Goal: Transaction & Acquisition: Purchase product/service

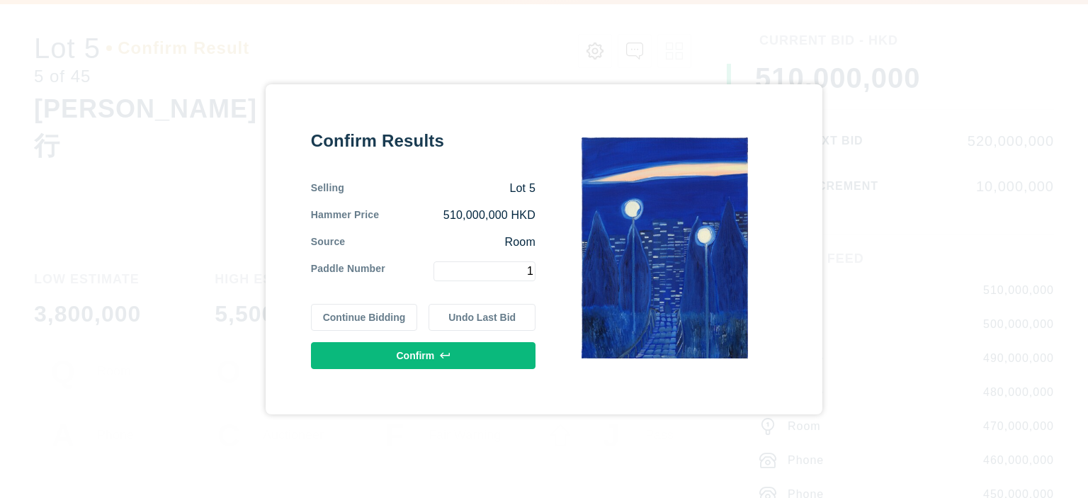
type input "1"
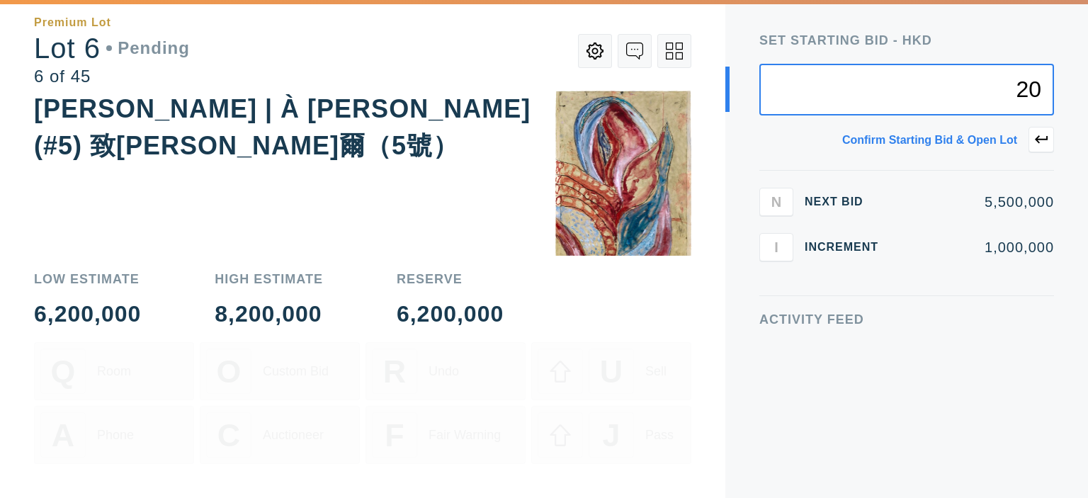
type input "2"
type input "5,000,000"
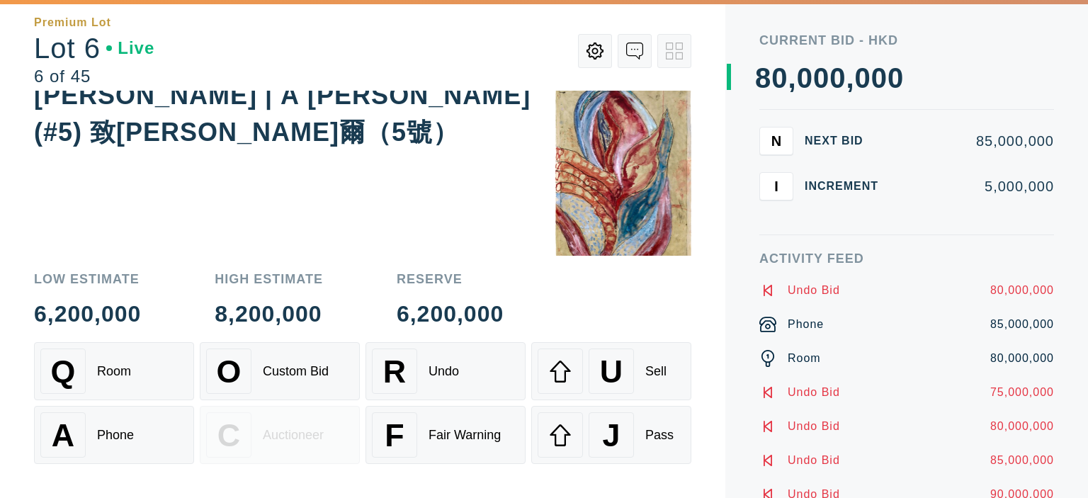
scroll to position [38, 0]
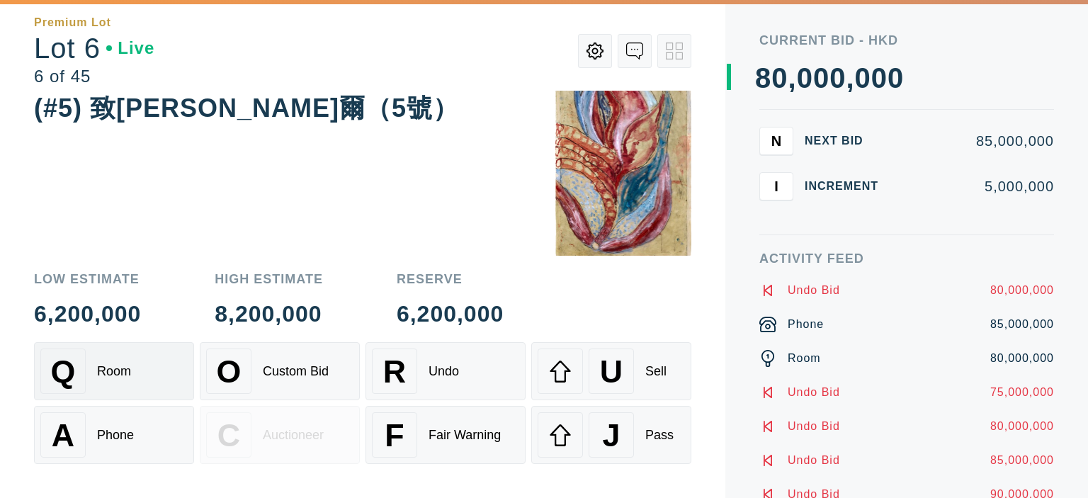
click at [93, 362] on div "Q Room" at bounding box center [113, 370] width 147 height 45
click at [93, 427] on div "A Phone" at bounding box center [113, 434] width 147 height 45
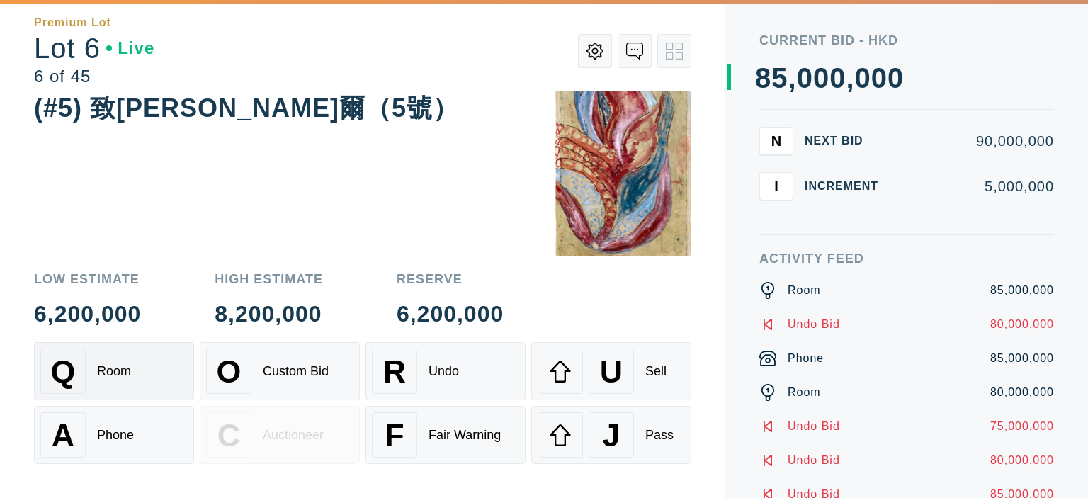
click at [119, 359] on div "Q Room" at bounding box center [113, 370] width 147 height 45
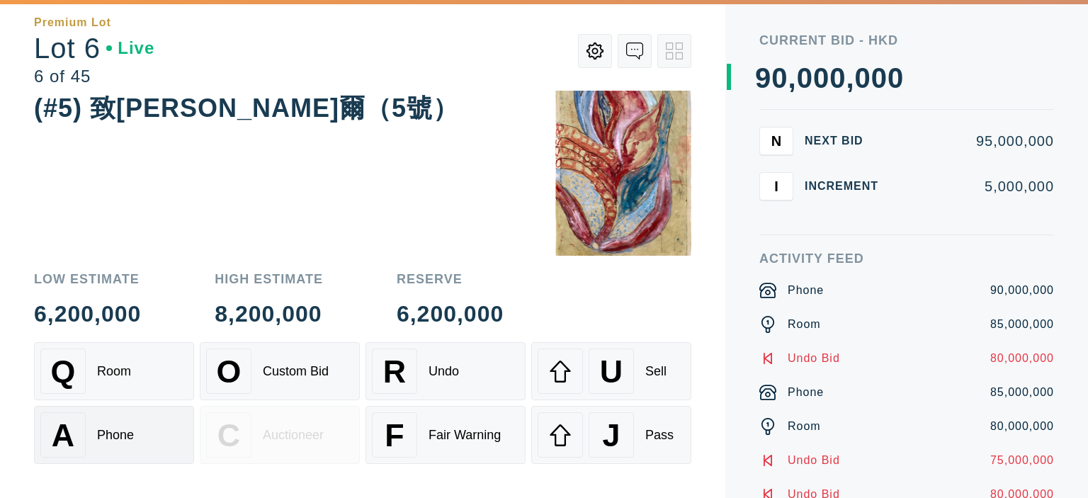
click at [119, 421] on div "A Phone" at bounding box center [113, 434] width 147 height 45
click at [128, 359] on div "Q Room" at bounding box center [113, 370] width 147 height 45
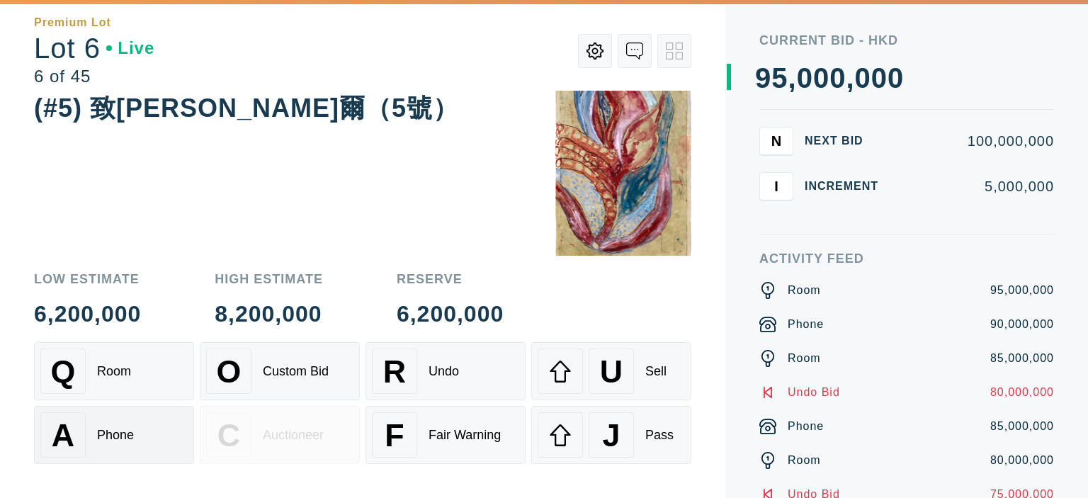
click at [127, 433] on div "Phone" at bounding box center [115, 435] width 37 height 15
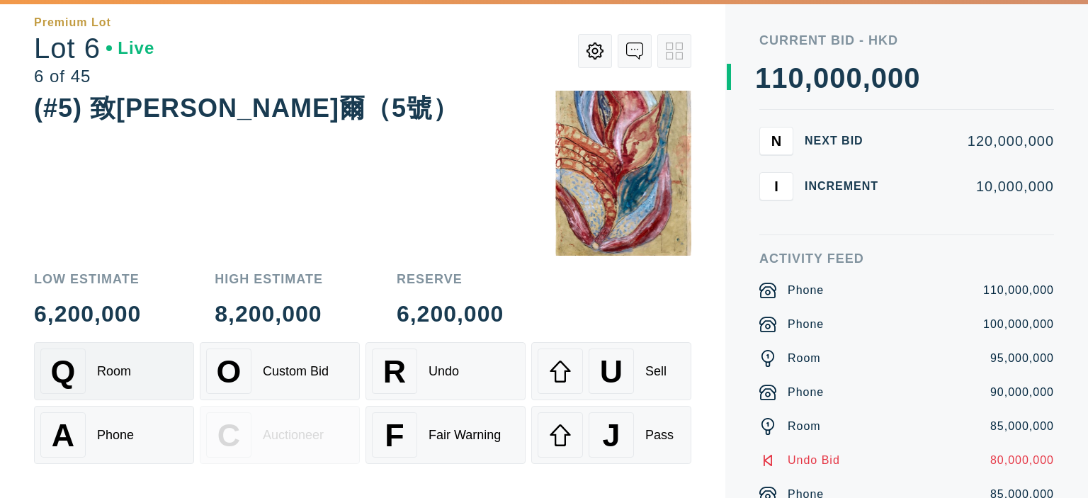
click at [130, 382] on div "Q Room" at bounding box center [113, 370] width 147 height 45
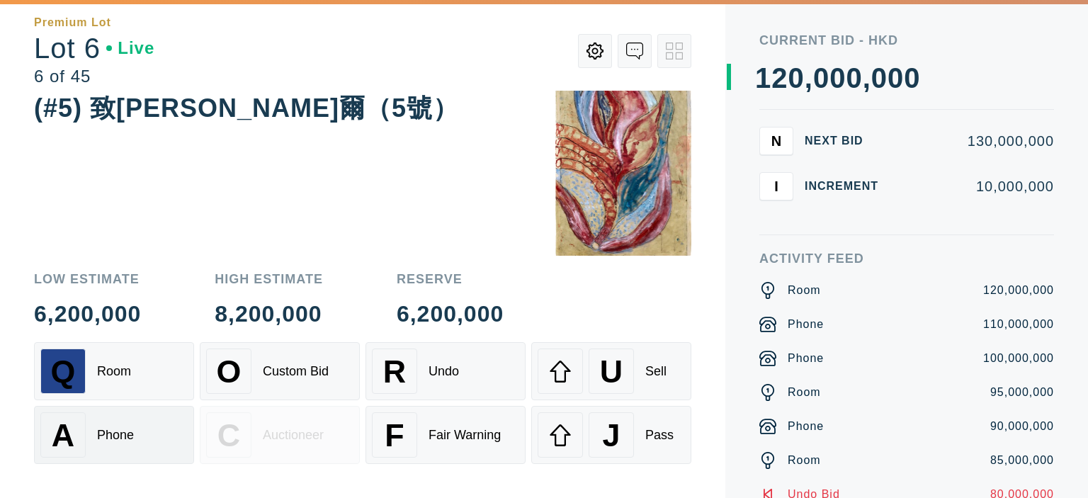
click at [120, 444] on div "A Phone" at bounding box center [113, 434] width 147 height 45
click at [122, 390] on div "Q Room" at bounding box center [113, 370] width 147 height 45
click at [122, 464] on div "Q Room O Custom Bid R Undo U Sell A Phone C Auctioneer F Fair Warning J Pass" at bounding box center [362, 420] width 657 height 156
click at [123, 448] on div "A Phone" at bounding box center [113, 434] width 147 height 45
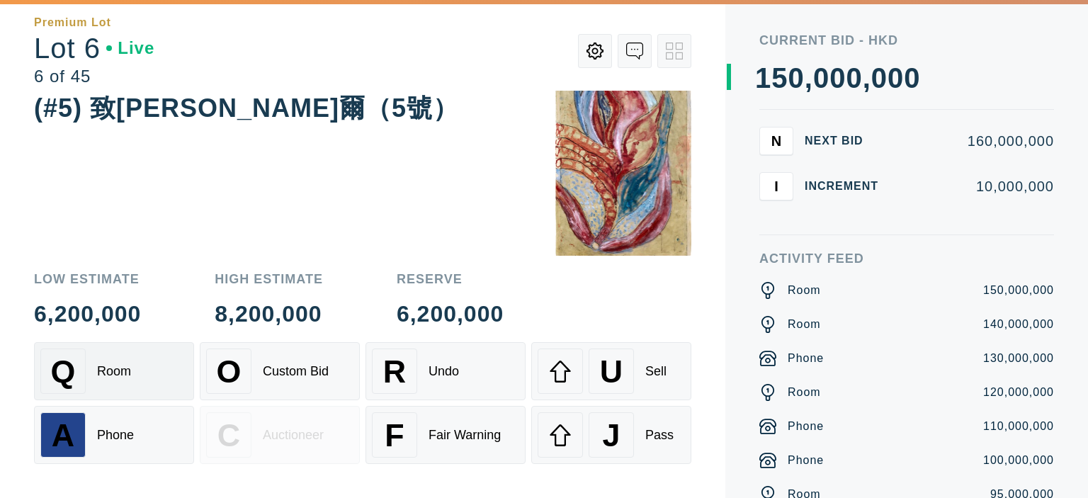
click at [133, 369] on div "Q Room" at bounding box center [113, 370] width 147 height 45
click at [125, 404] on div "Q Room O Custom Bid R Undo U Sell A Phone C Auctioneer F Fair Warning J Pass" at bounding box center [362, 403] width 657 height 122
click at [472, 373] on div "R Undo" at bounding box center [445, 370] width 147 height 45
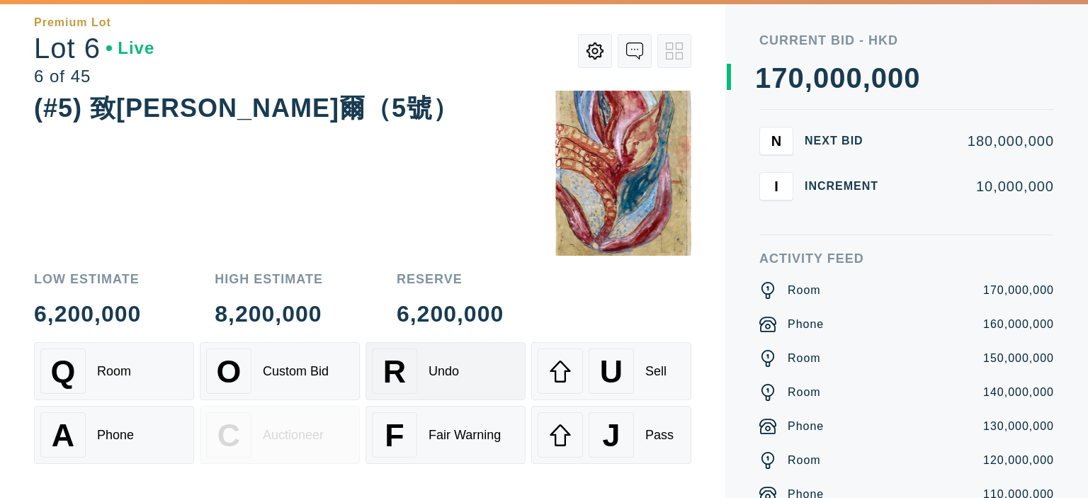
click at [470, 375] on div "R Undo" at bounding box center [445, 370] width 147 height 45
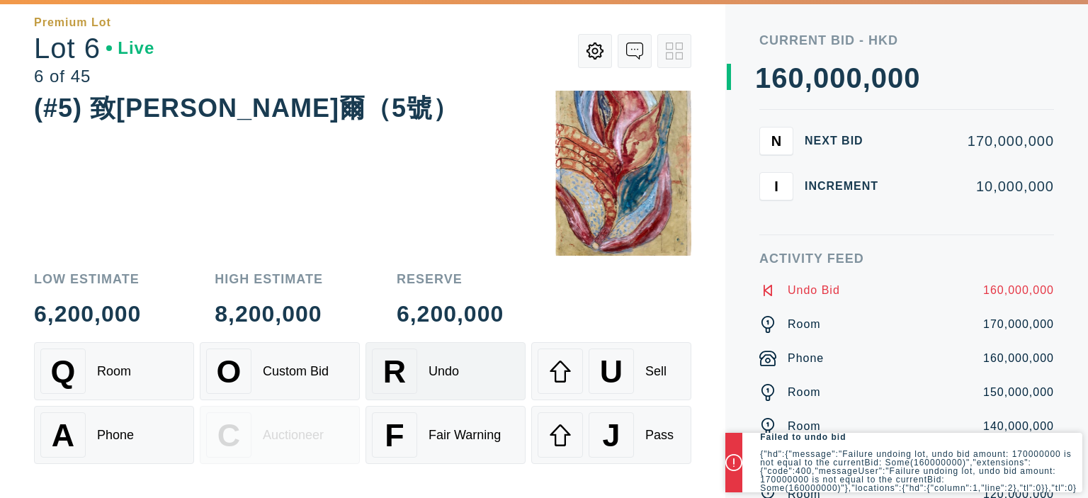
click at [470, 375] on div "R Undo" at bounding box center [445, 370] width 147 height 45
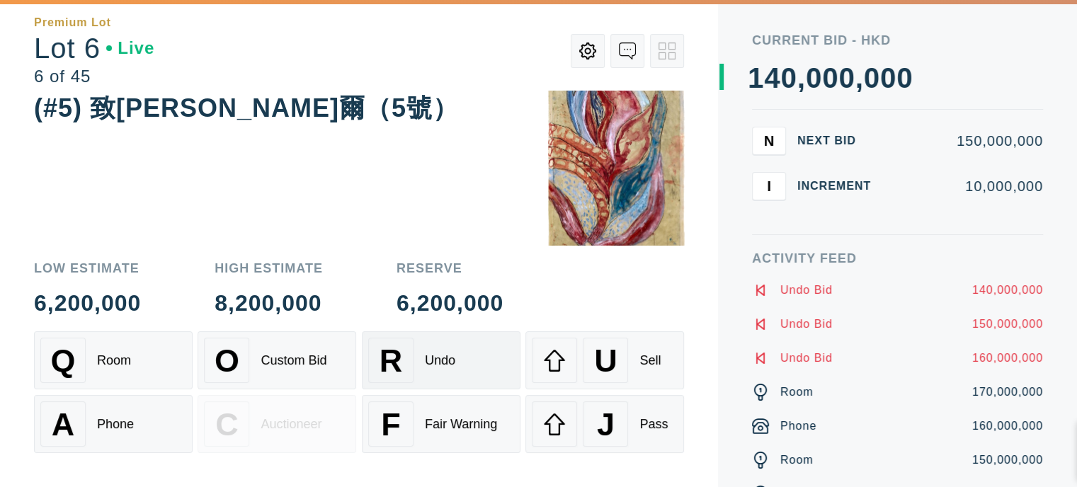
click at [470, 375] on div "R Undo" at bounding box center [441, 360] width 146 height 45
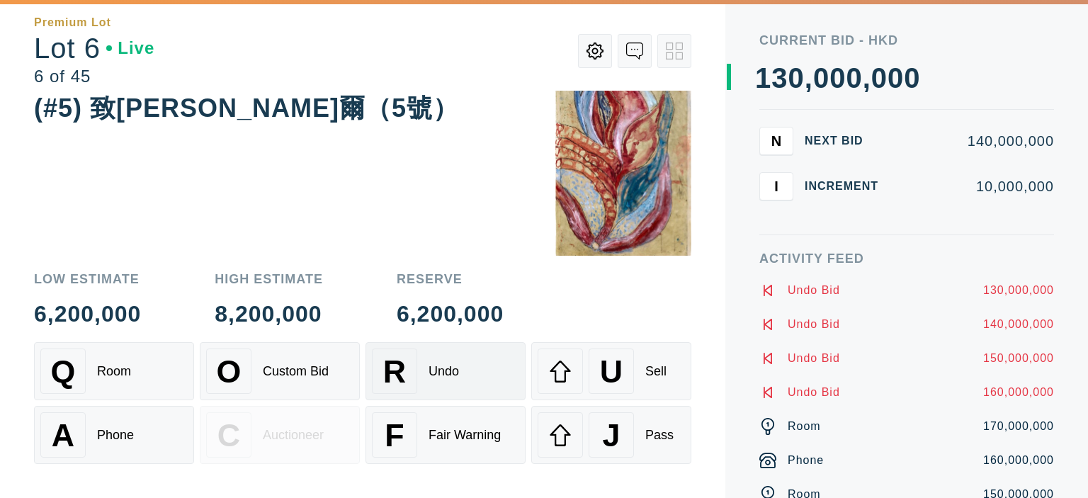
click at [470, 375] on div "R Undo" at bounding box center [445, 370] width 147 height 45
click at [118, 370] on div "Room" at bounding box center [114, 371] width 34 height 15
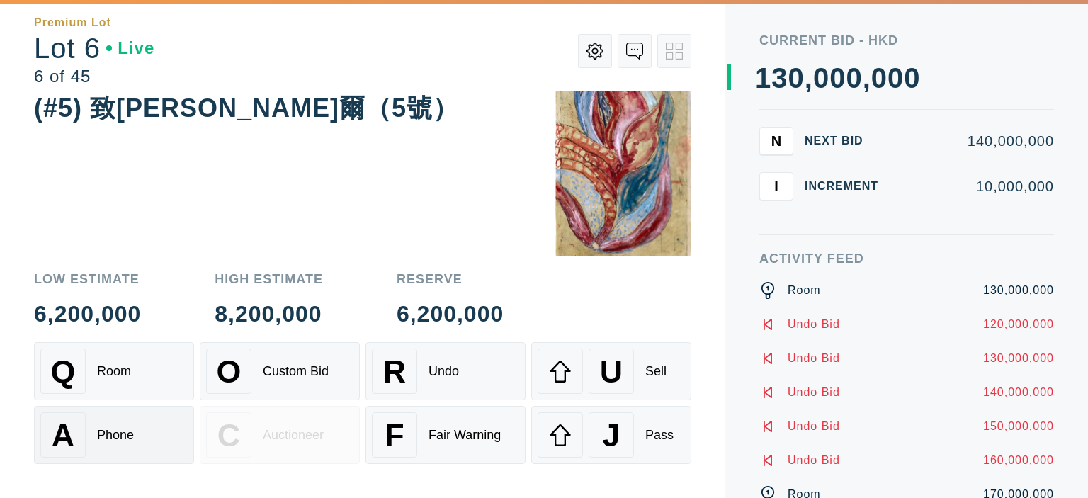
click at [119, 410] on button "A Phone" at bounding box center [114, 435] width 160 height 58
click at [143, 364] on div "Q Room" at bounding box center [113, 370] width 147 height 45
click at [110, 441] on div "Phone" at bounding box center [115, 435] width 37 height 15
click at [114, 391] on div "Q Room" at bounding box center [113, 370] width 147 height 45
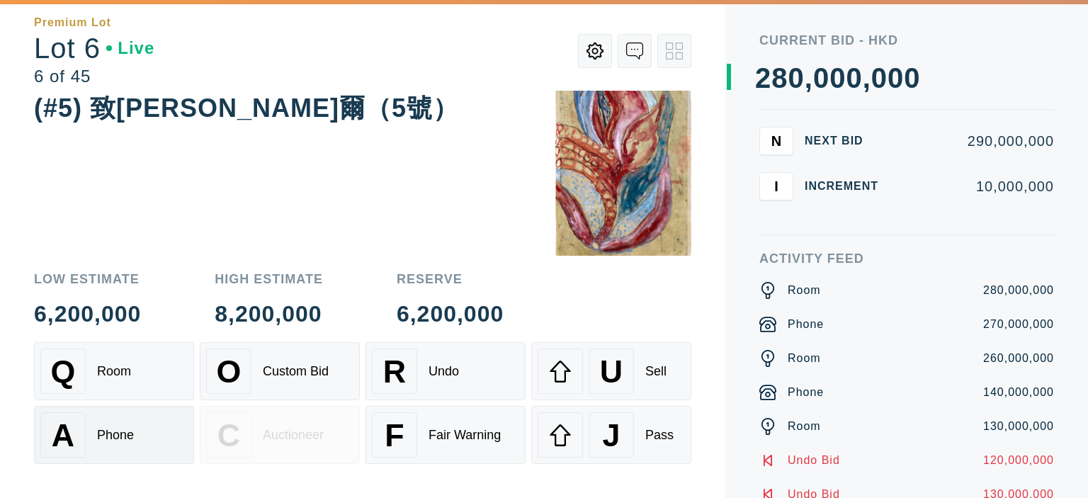
click at [108, 441] on div "Phone" at bounding box center [115, 435] width 37 height 15
click at [119, 386] on div "Q Room" at bounding box center [113, 370] width 147 height 45
click at [119, 439] on div "Phone" at bounding box center [115, 435] width 37 height 15
click at [132, 369] on div "Q Room" at bounding box center [113, 370] width 147 height 45
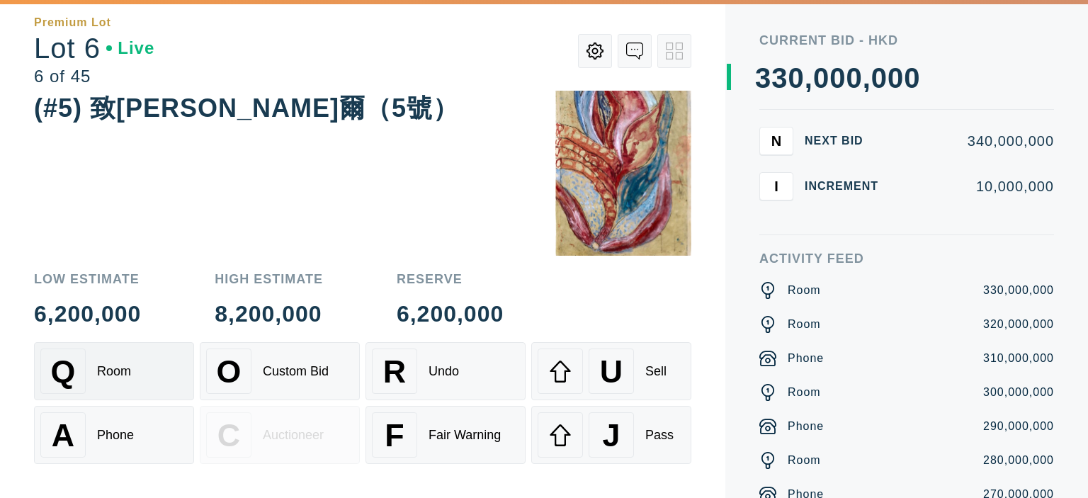
click at [132, 369] on div "Q Room" at bounding box center [113, 370] width 147 height 45
